Goal: Information Seeking & Learning: Check status

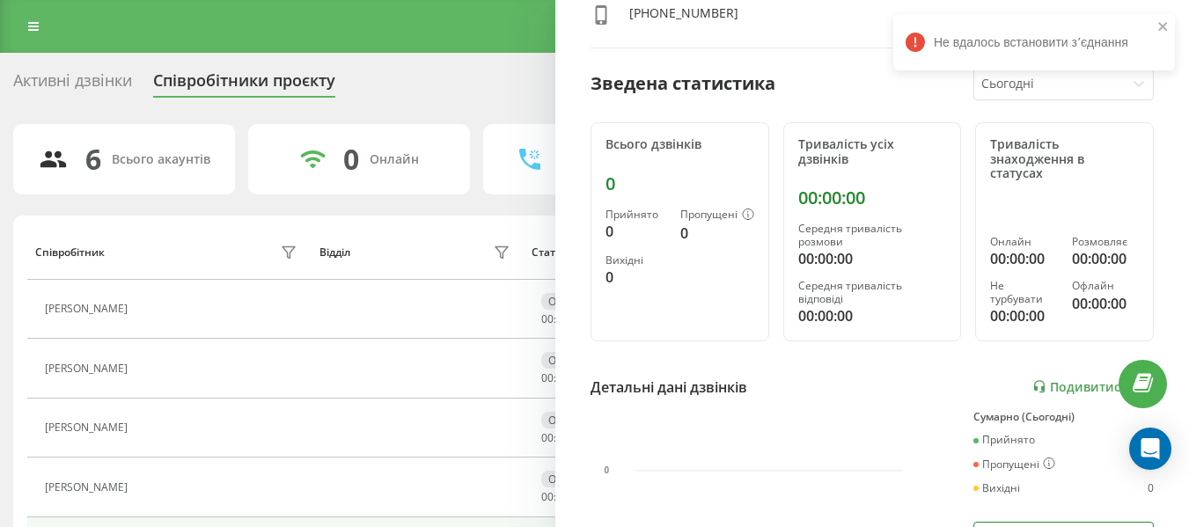
scroll to position [264, 0]
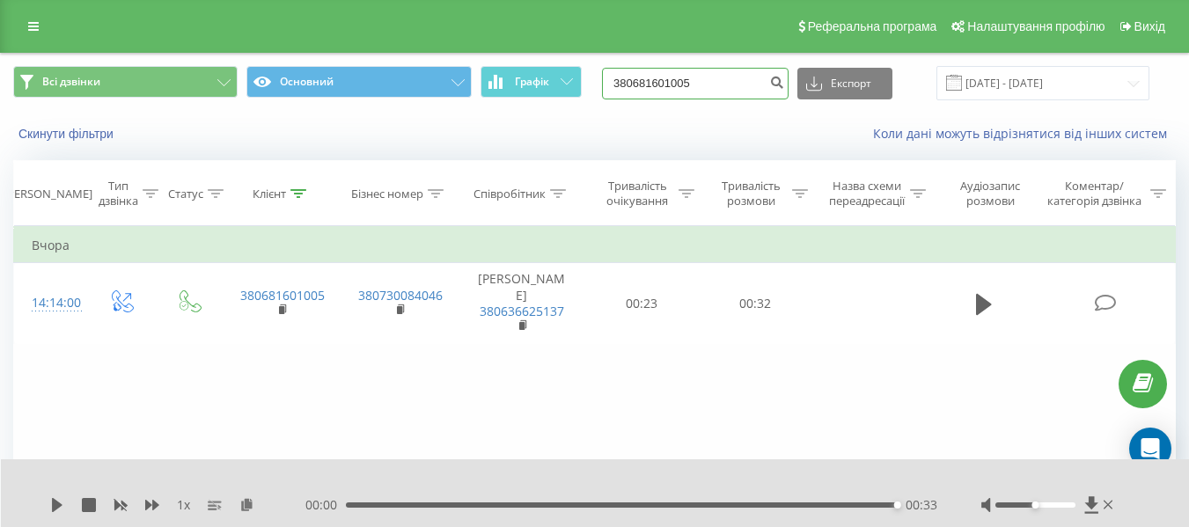
click at [704, 81] on input "380681601005" at bounding box center [695, 84] width 187 height 32
click at [711, 82] on input "380681601005" at bounding box center [695, 84] width 187 height 32
type input "3"
paste input "+380979948202"
type input "380979948202"
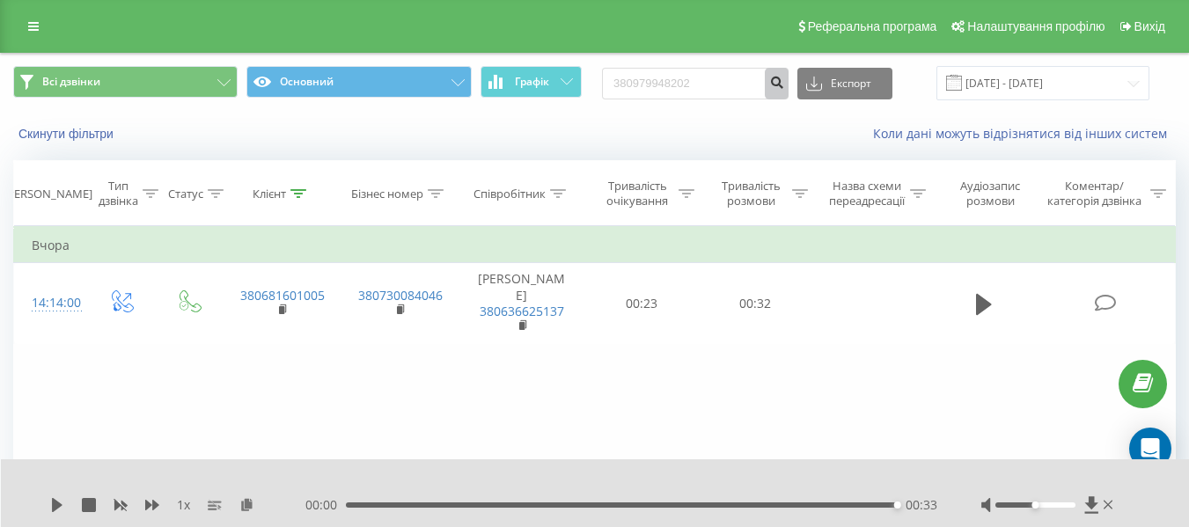
click at [784, 78] on icon "submit" at bounding box center [776, 80] width 15 height 11
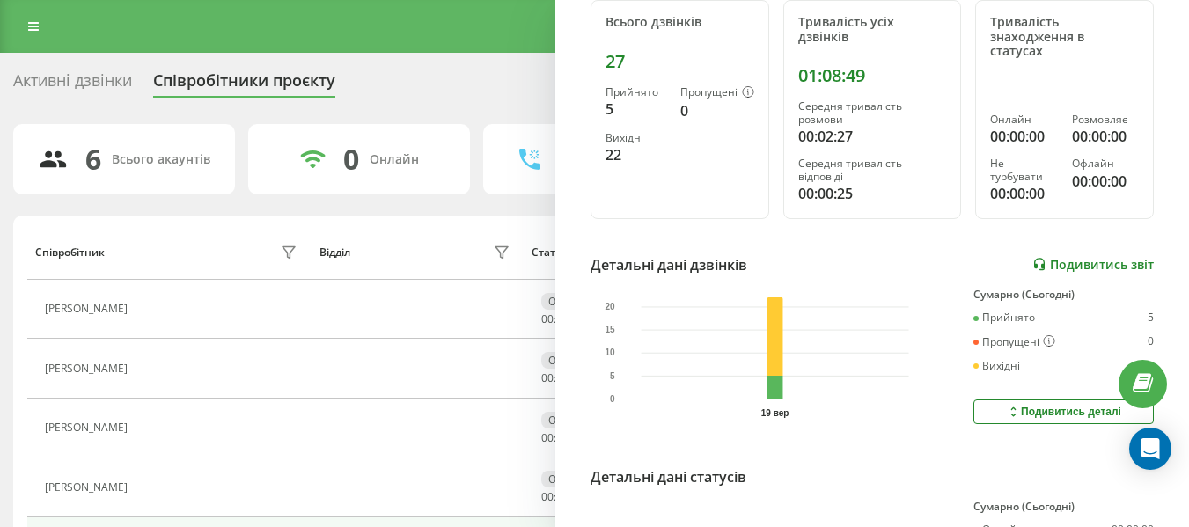
scroll to position [264, 0]
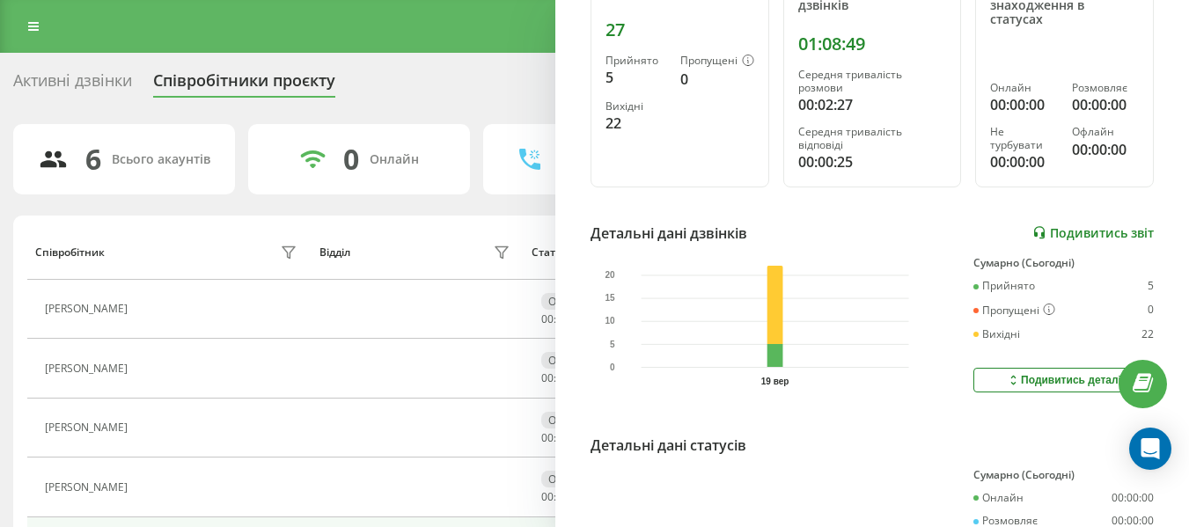
click at [1072, 232] on link "Подивитись звіт" at bounding box center [1092, 232] width 121 height 15
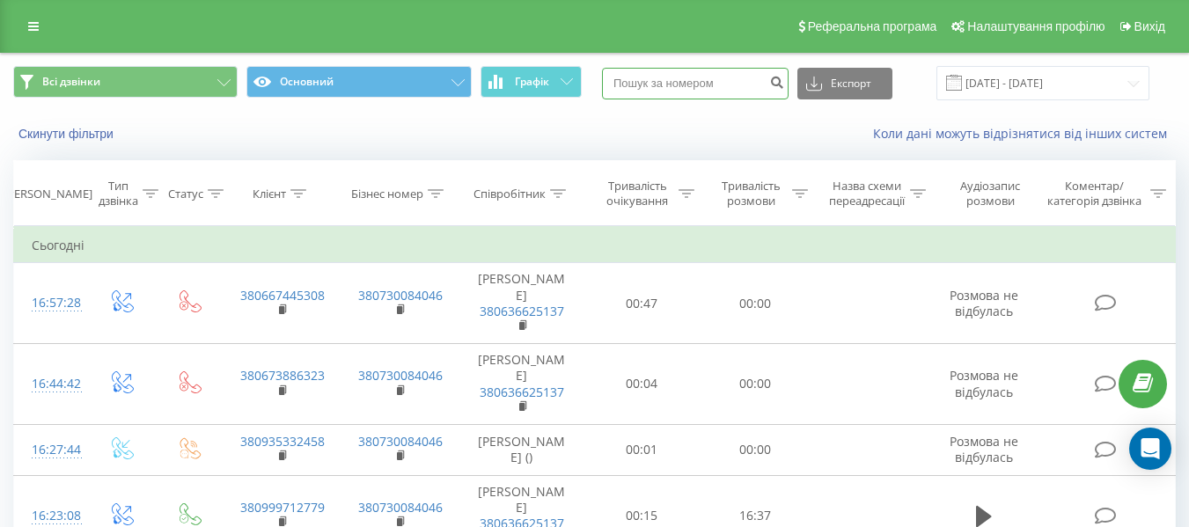
click at [708, 83] on input at bounding box center [695, 84] width 187 height 32
paste input "[PHONE_NUMBER]"
click at [635, 85] on input "[PHONE_NUMBER]" at bounding box center [695, 84] width 187 height 32
type input "380952053968"
